Goal: Information Seeking & Learning: Learn about a topic

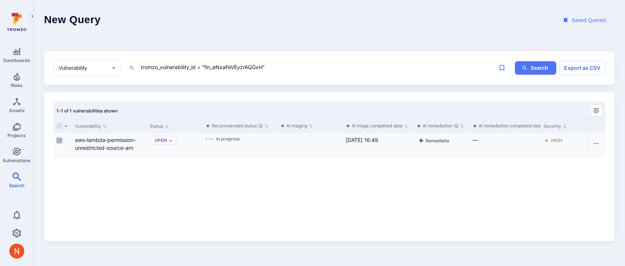
click at [61, 142] on input "Select row" at bounding box center [59, 140] width 6 height 6
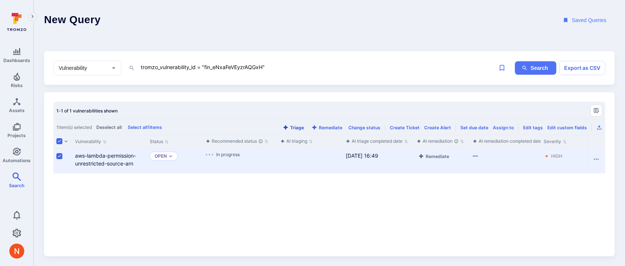
click at [301, 126] on button "Triage" at bounding box center [293, 128] width 24 height 6
